Goal: Check status: Check status

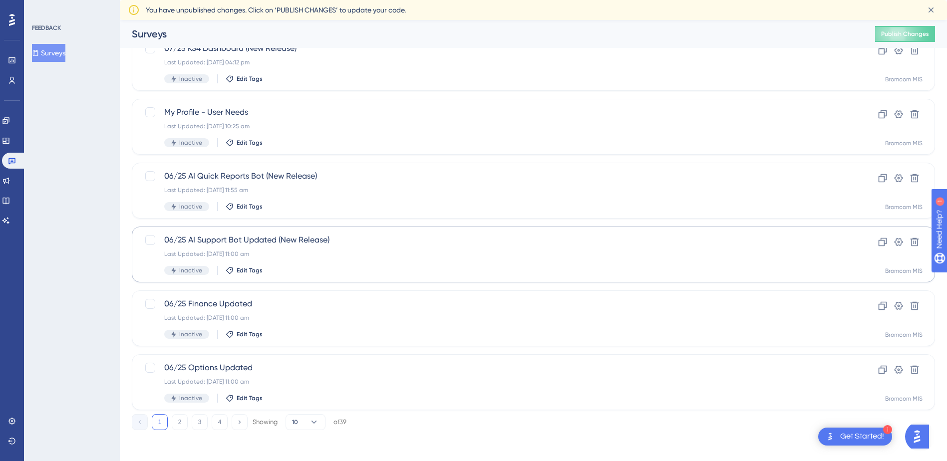
scroll to position [314, 0]
click at [222, 423] on button "4" at bounding box center [220, 421] width 16 height 16
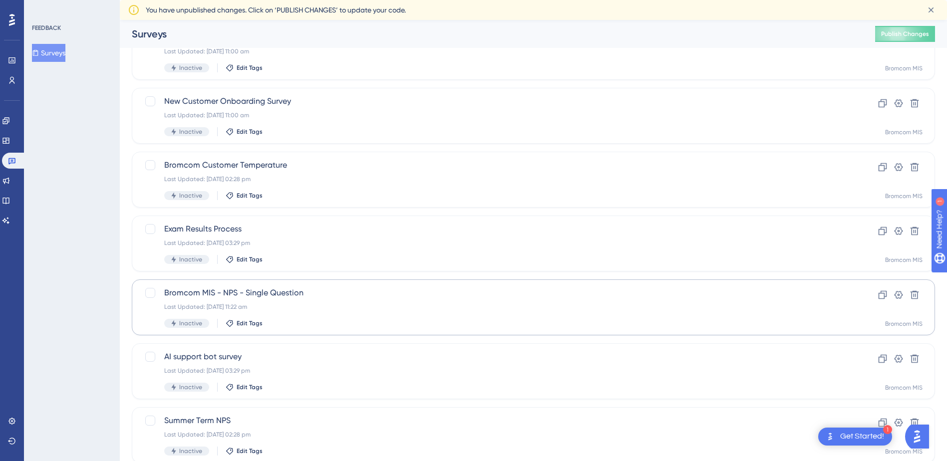
scroll to position [250, 0]
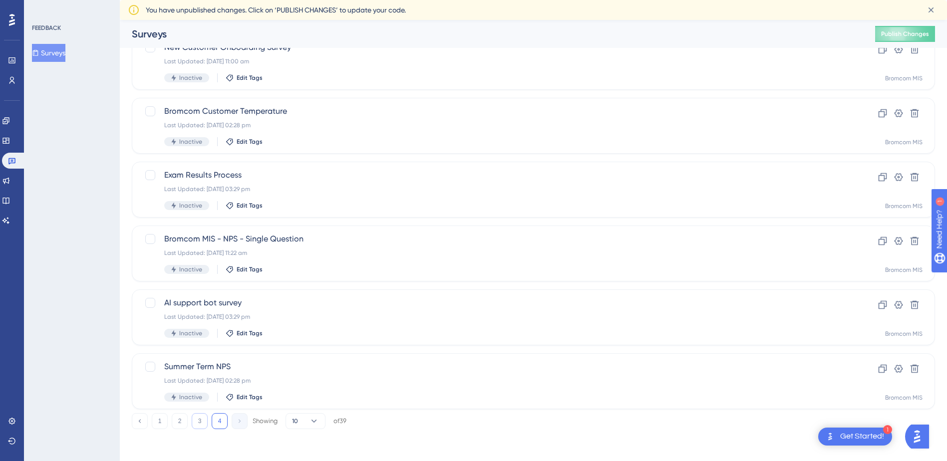
click at [195, 421] on button "3" at bounding box center [200, 421] width 16 height 16
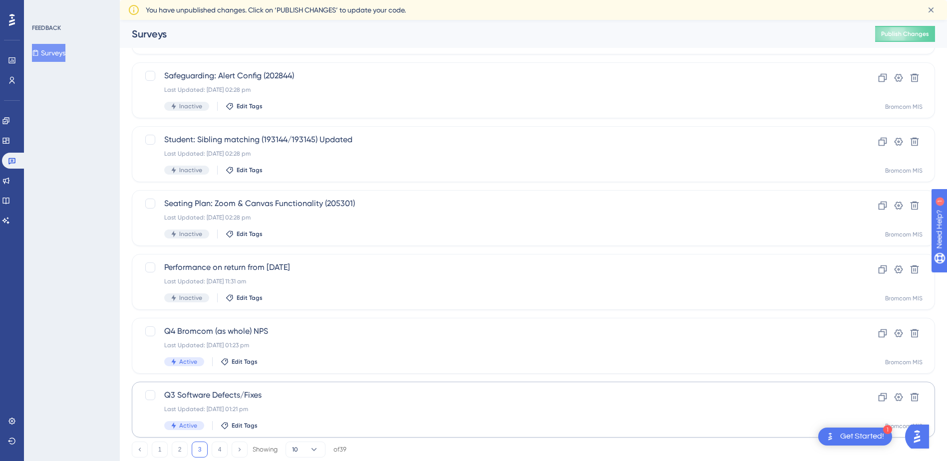
scroll to position [314, 0]
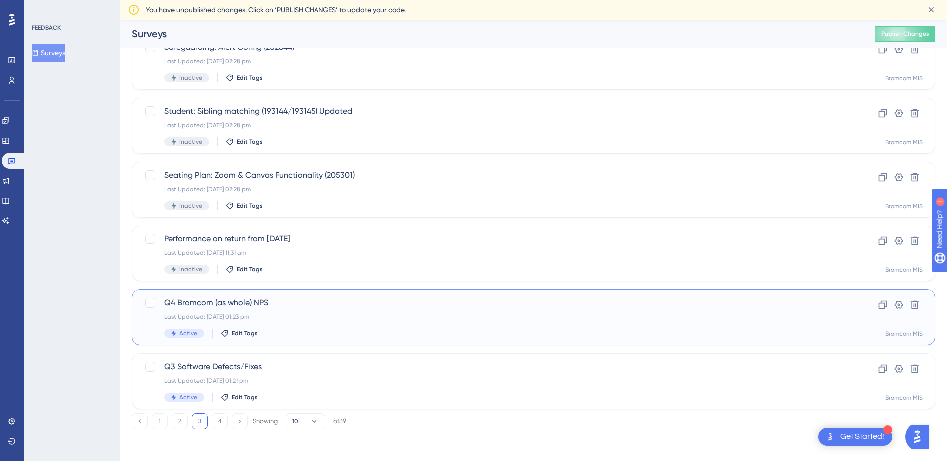
click at [229, 301] on span "Q4 Bromcom (as whole) NPS" at bounding box center [493, 303] width 659 height 12
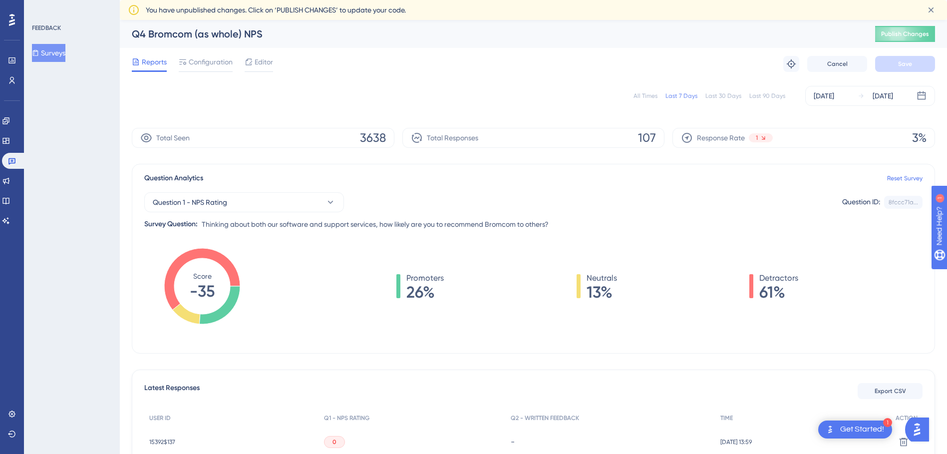
drag, startPoint x: 63, startPoint y: 52, endPoint x: 62, endPoint y: 59, distance: 7.1
click at [63, 59] on button "Surveys" at bounding box center [48, 53] width 33 height 18
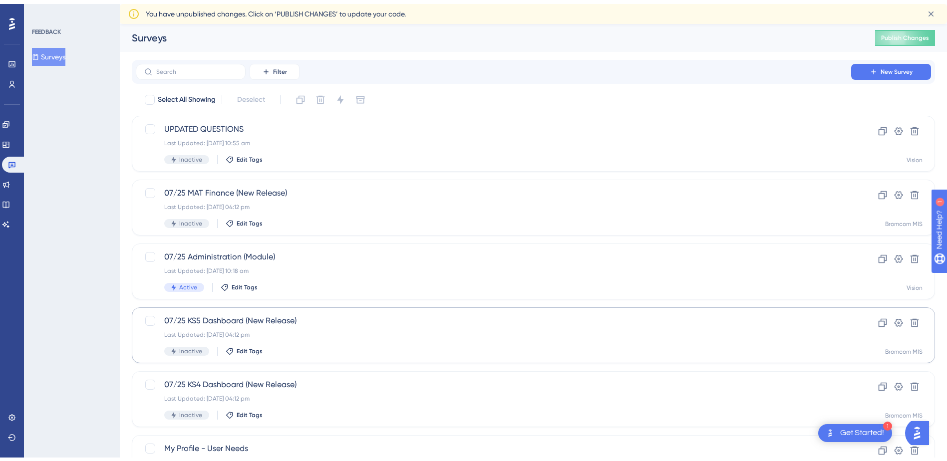
scroll to position [314, 0]
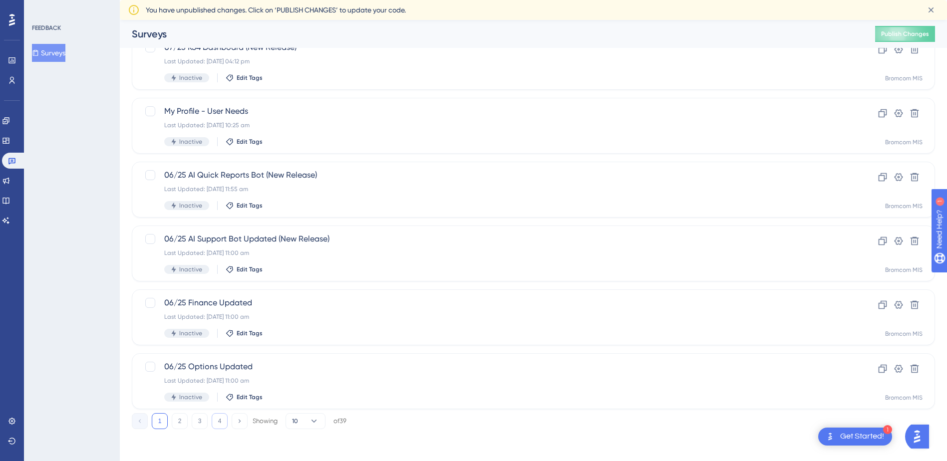
click at [226, 422] on button "4" at bounding box center [220, 421] width 16 height 16
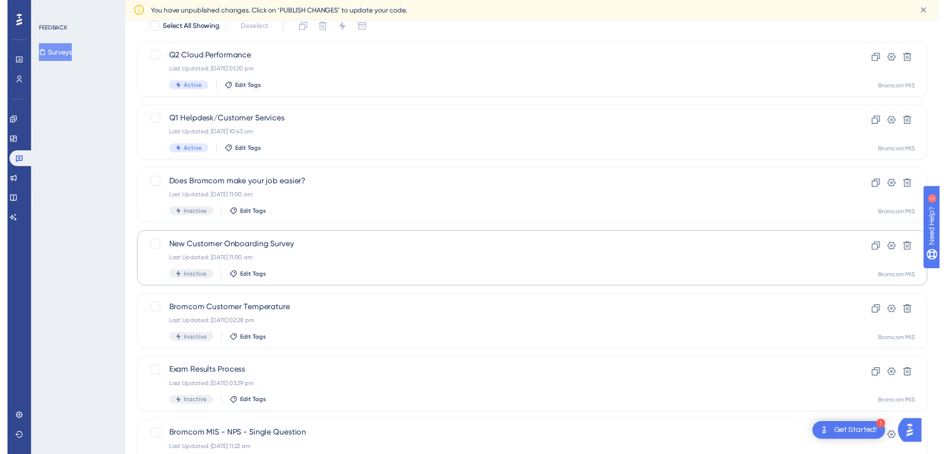
scroll to position [0, 0]
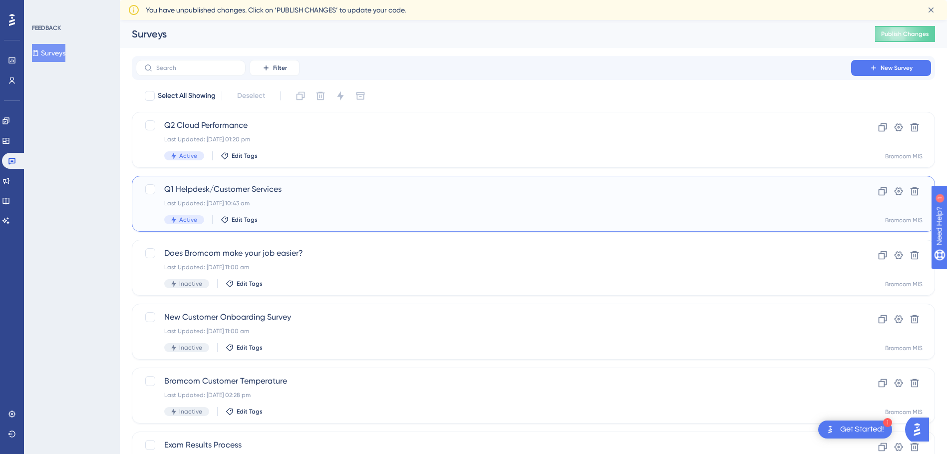
click at [221, 188] on span "Q1 Helpdesk/Customer Services" at bounding box center [493, 189] width 659 height 12
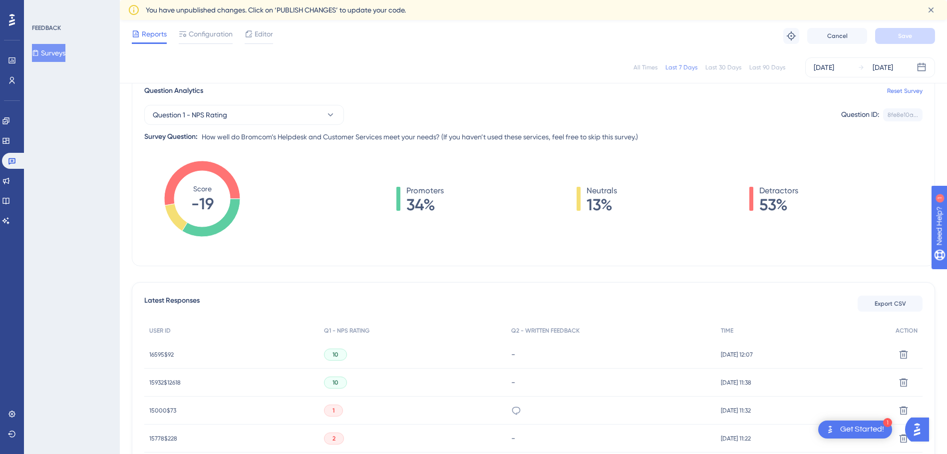
scroll to position [150, 0]
